Goal: Task Accomplishment & Management: Use online tool/utility

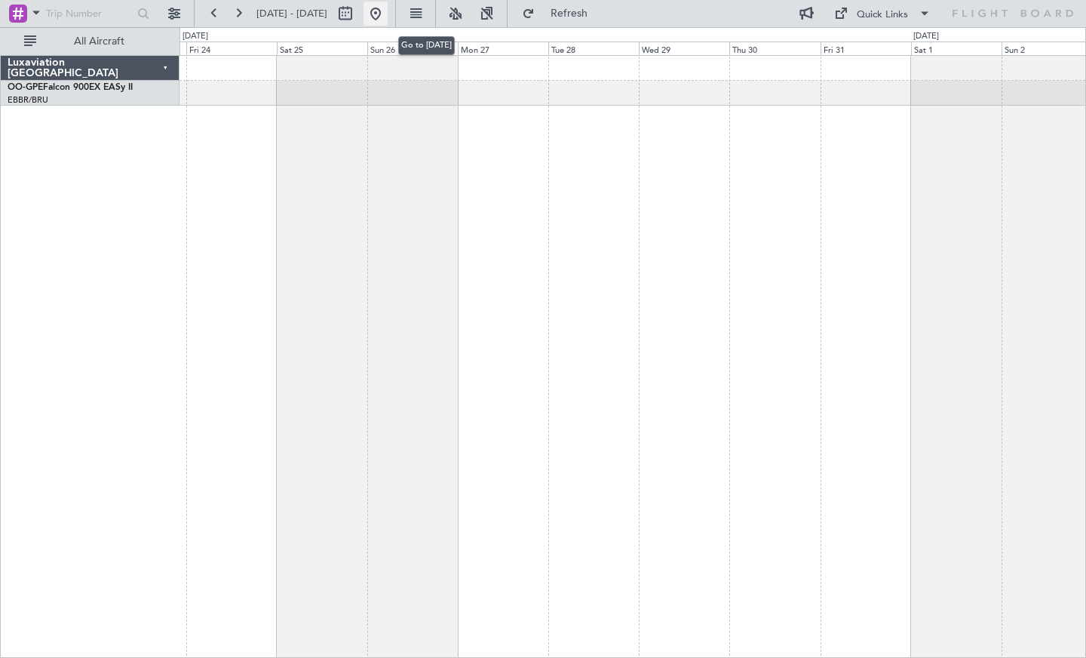
click at [388, 11] on button at bounding box center [376, 14] width 24 height 24
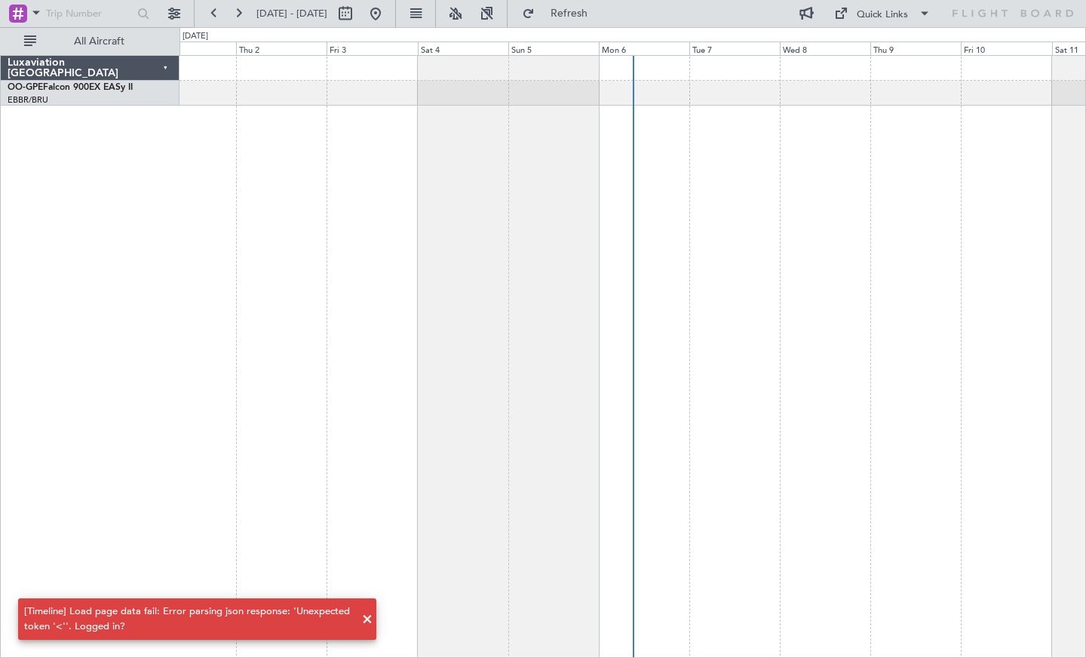
click at [204, 620] on div "[Timeline] Load page data fail: Error parsing json response: 'Unexpected token …" at bounding box center [189, 618] width 330 height 29
click at [367, 616] on span at bounding box center [367, 619] width 18 height 18
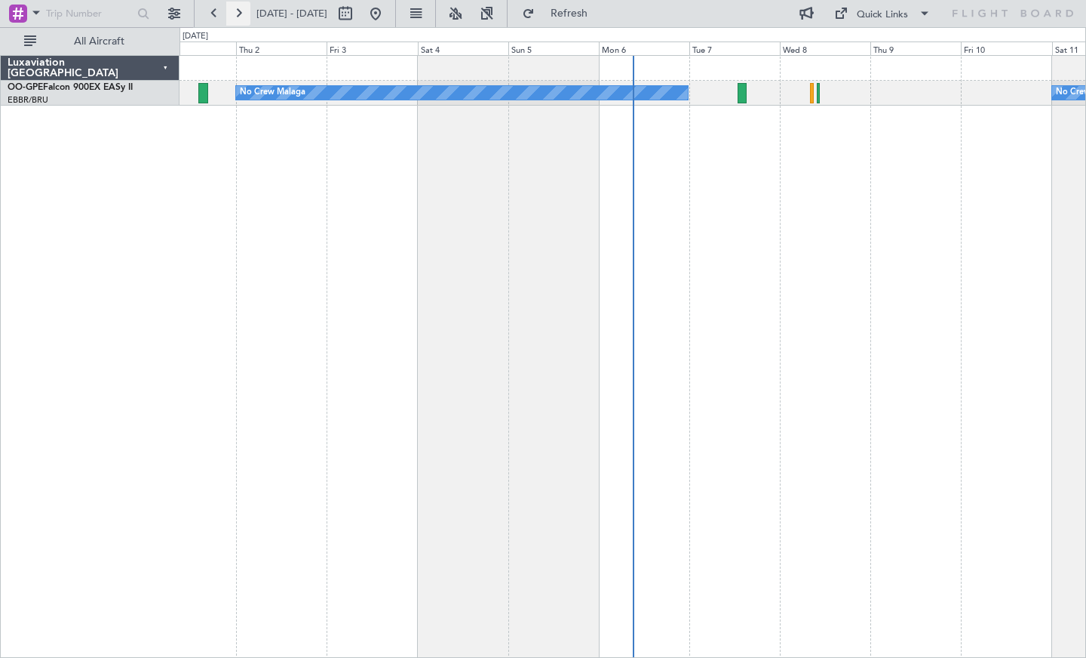
click at [245, 11] on button at bounding box center [238, 14] width 24 height 24
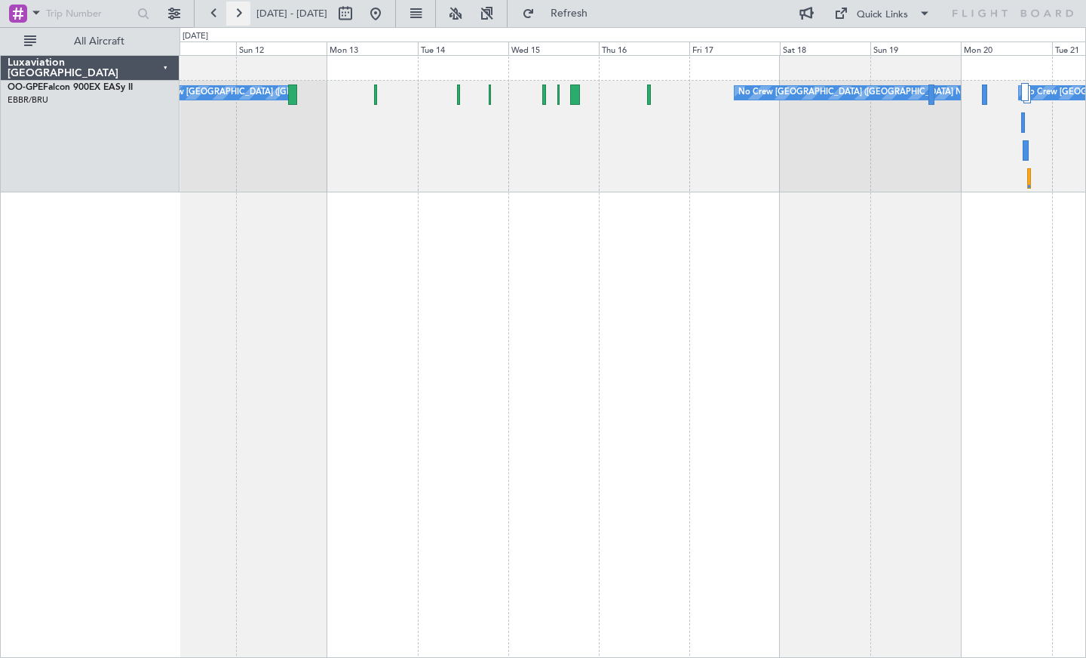
click at [230, 14] on button at bounding box center [238, 14] width 24 height 24
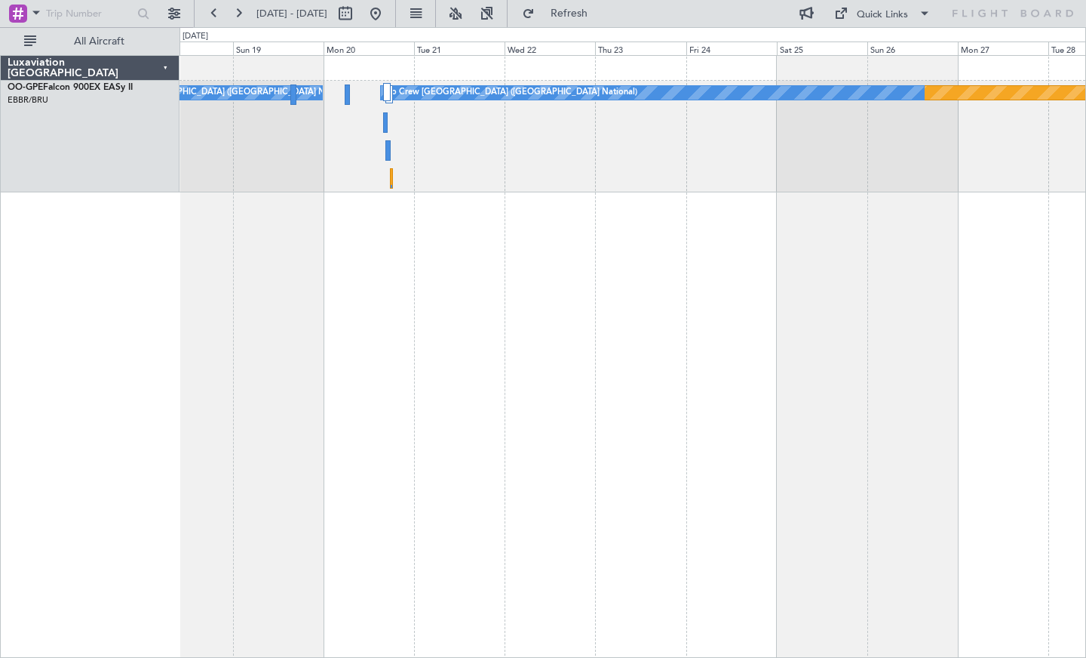
click at [507, 192] on div "Planned Maint Nurnberg No Crew [GEOGRAPHIC_DATA] (Brussels National) No Crew [G…" at bounding box center [633, 356] width 907 height 603
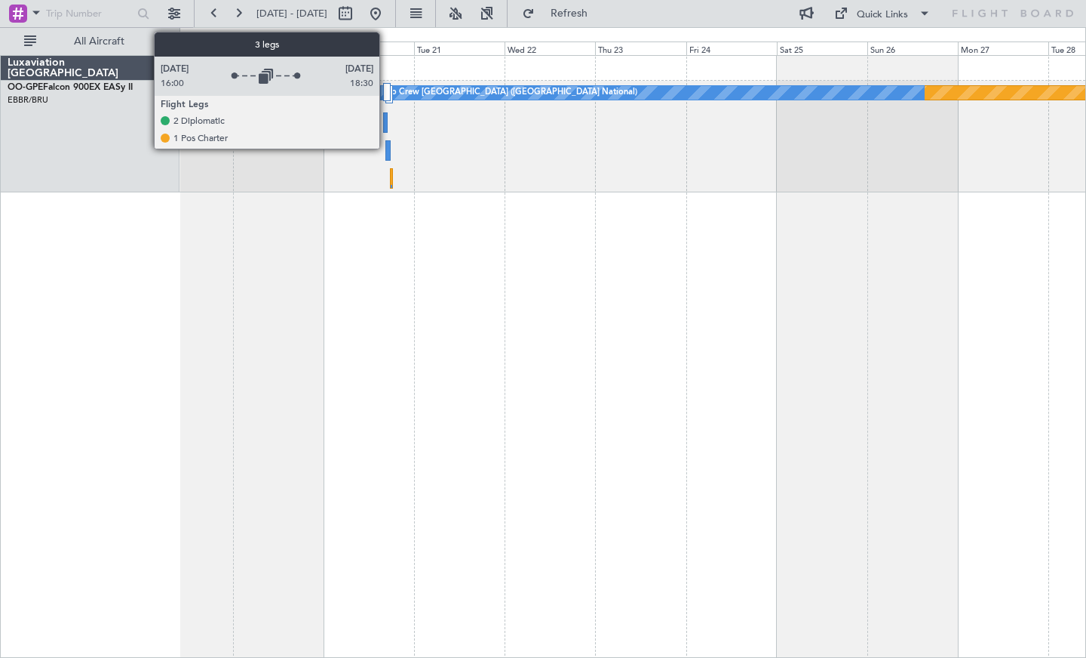
click at [386, 92] on div at bounding box center [387, 92] width 8 height 18
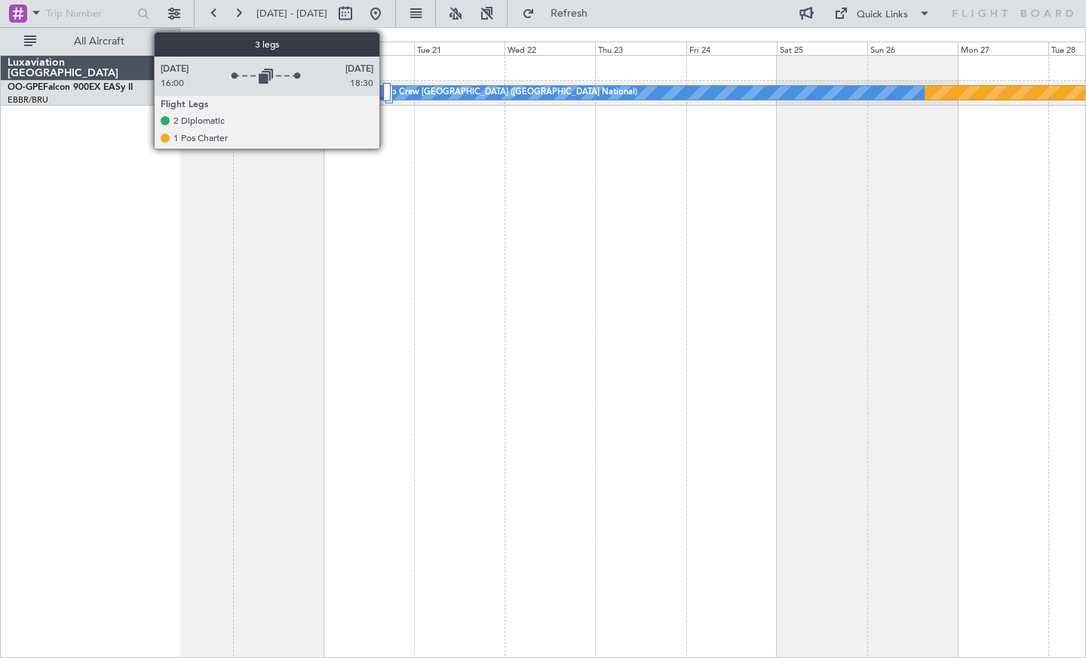
click at [386, 92] on div at bounding box center [387, 92] width 8 height 18
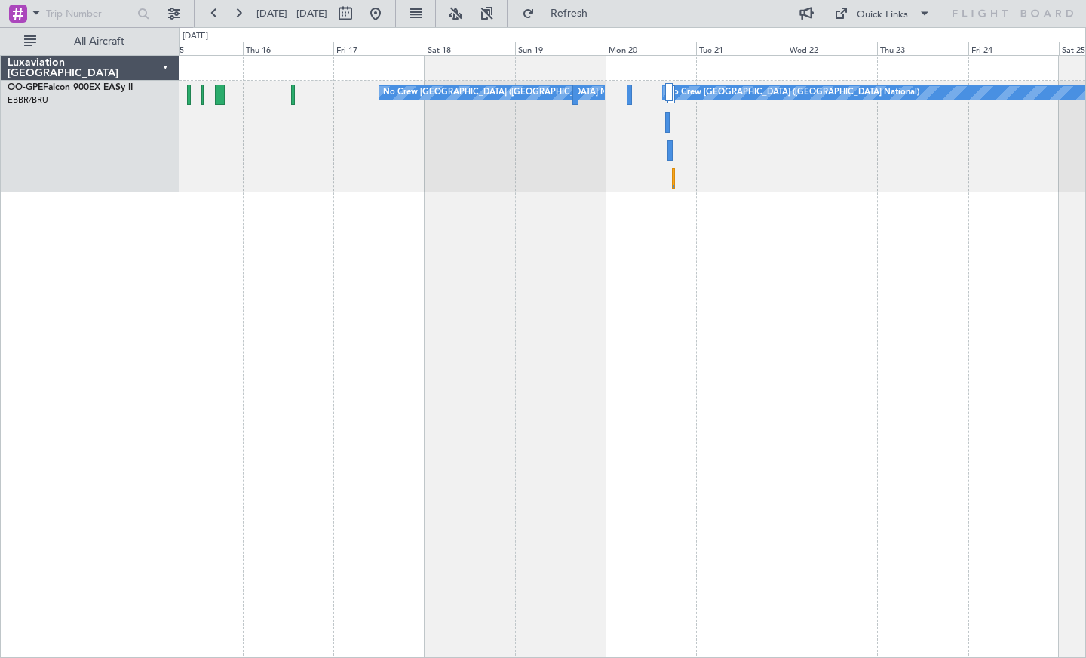
click at [515, 141] on div "No Crew [GEOGRAPHIC_DATA] ([GEOGRAPHIC_DATA] National) Planned Maint Nurnberg N…" at bounding box center [633, 137] width 906 height 112
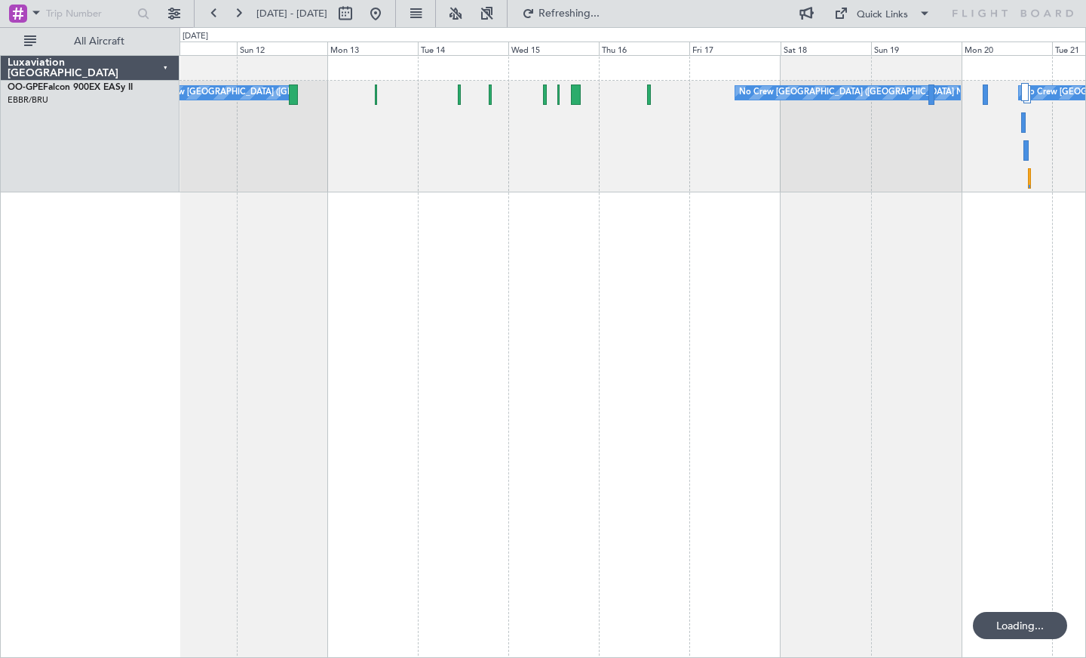
click at [711, 196] on div "No Crew [GEOGRAPHIC_DATA] ([GEOGRAPHIC_DATA] National) No Crew [GEOGRAPHIC_DATA…" at bounding box center [633, 356] width 907 height 603
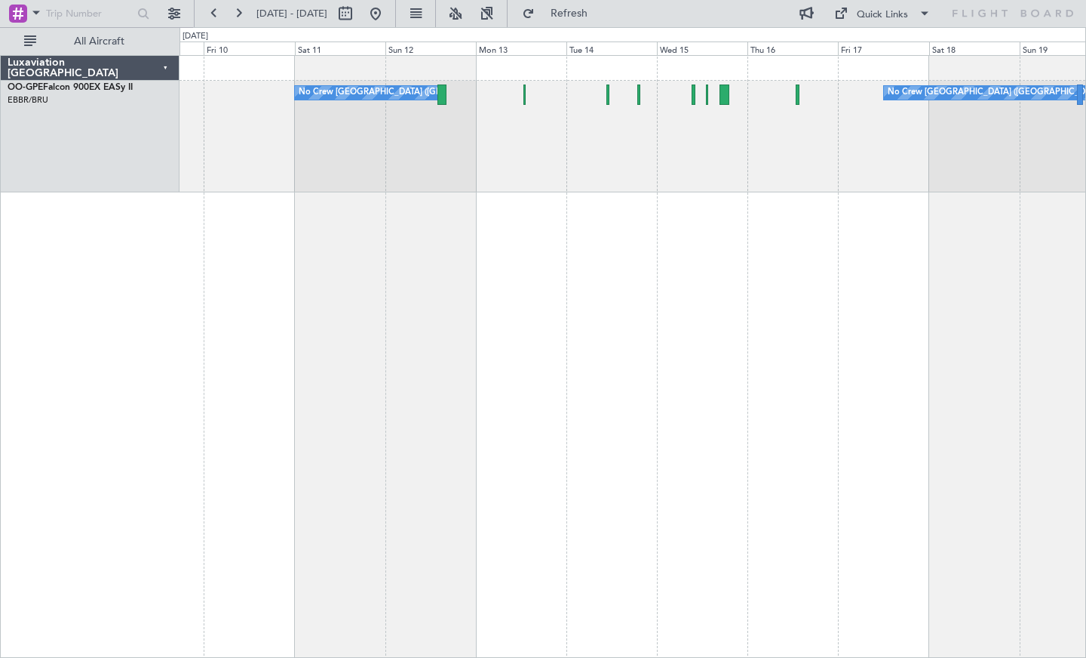
click at [717, 227] on div "No Crew [GEOGRAPHIC_DATA] ([GEOGRAPHIC_DATA] National) No Crew [GEOGRAPHIC_DATA…" at bounding box center [633, 356] width 907 height 603
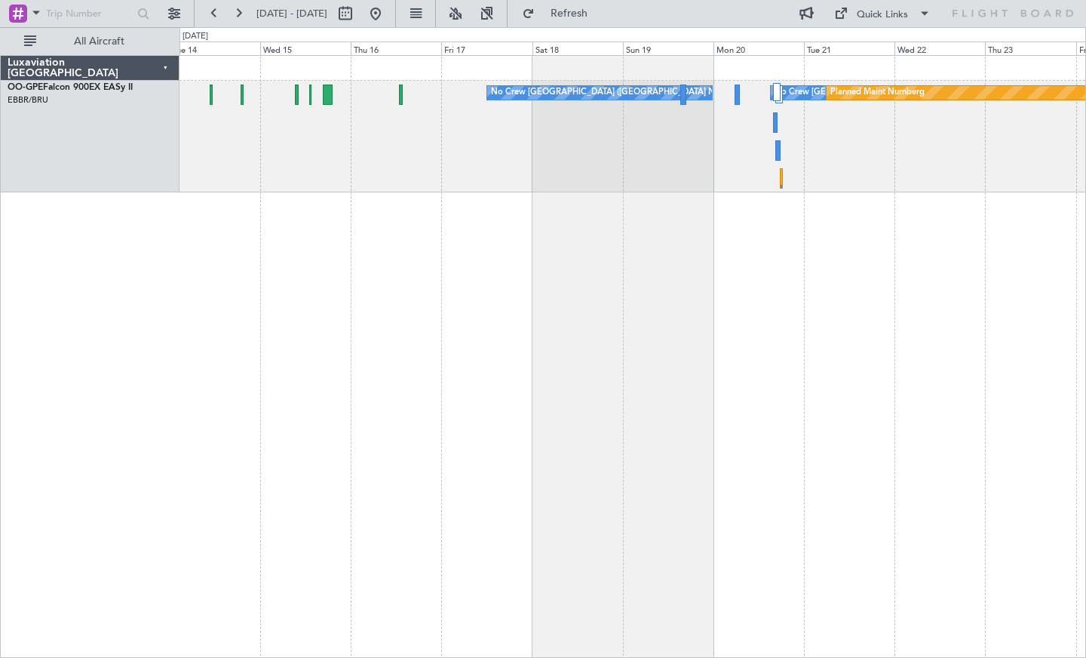
click at [320, 267] on div "No Crew [GEOGRAPHIC_DATA] ([GEOGRAPHIC_DATA] National) No Crew [GEOGRAPHIC_DATA…" at bounding box center [633, 356] width 907 height 603
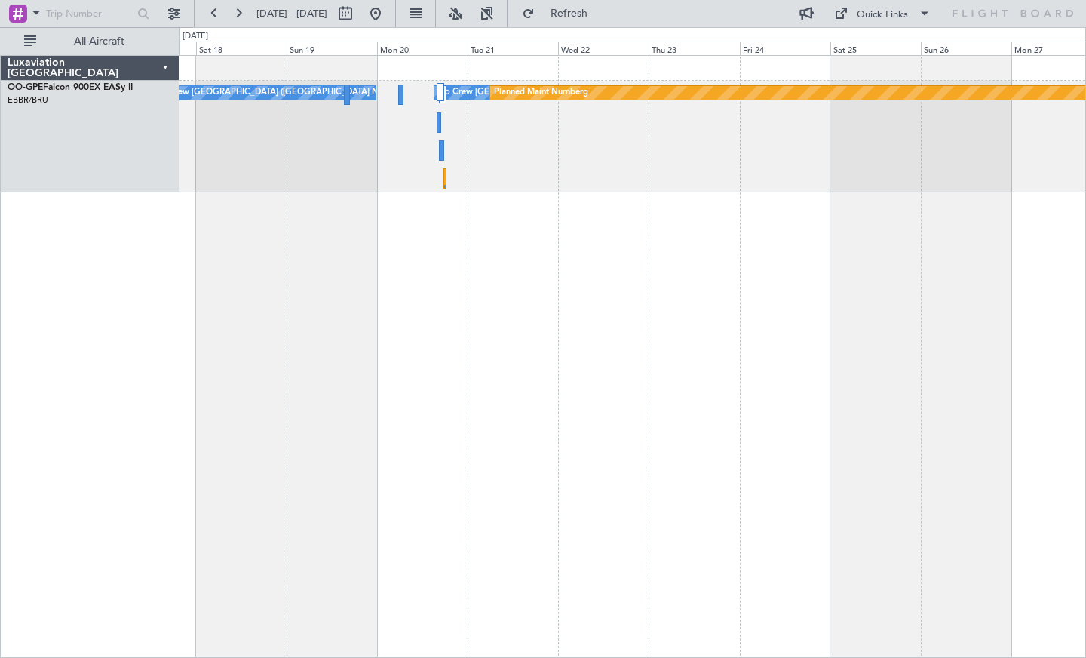
click at [289, 330] on div "No Crew [GEOGRAPHIC_DATA] ([GEOGRAPHIC_DATA] National) No Crew [GEOGRAPHIC_DATA…" at bounding box center [633, 356] width 907 height 603
click at [238, 13] on button at bounding box center [238, 14] width 24 height 24
